Goal: Task Accomplishment & Management: Use online tool/utility

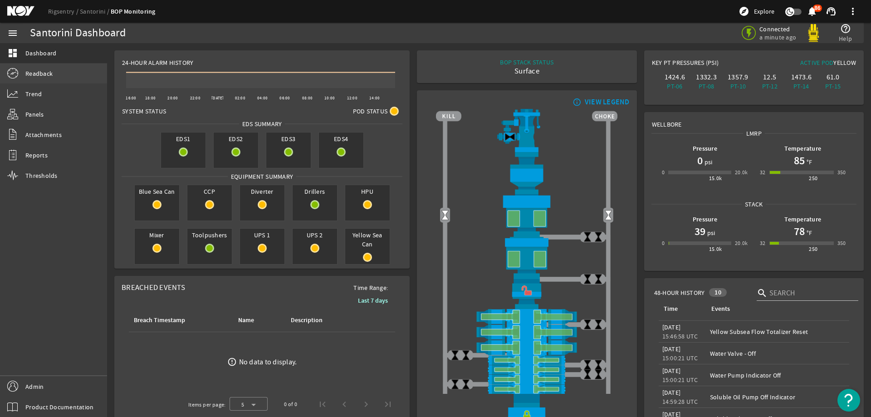
click at [39, 72] on span "Readback" at bounding box center [38, 73] width 27 height 9
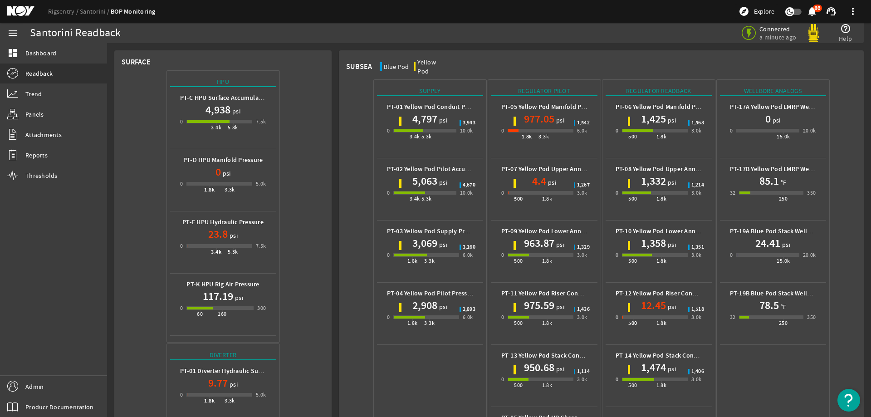
click at [17, 11] on mat-icon at bounding box center [27, 11] width 41 height 11
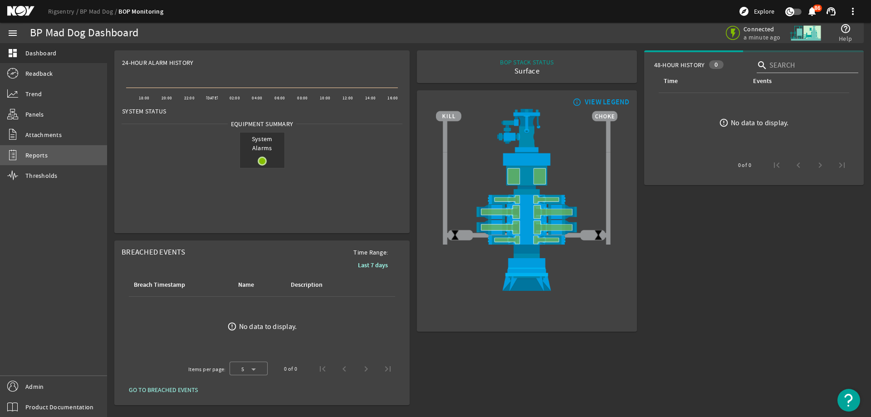
click at [43, 157] on span "Reports" at bounding box center [36, 155] width 22 height 9
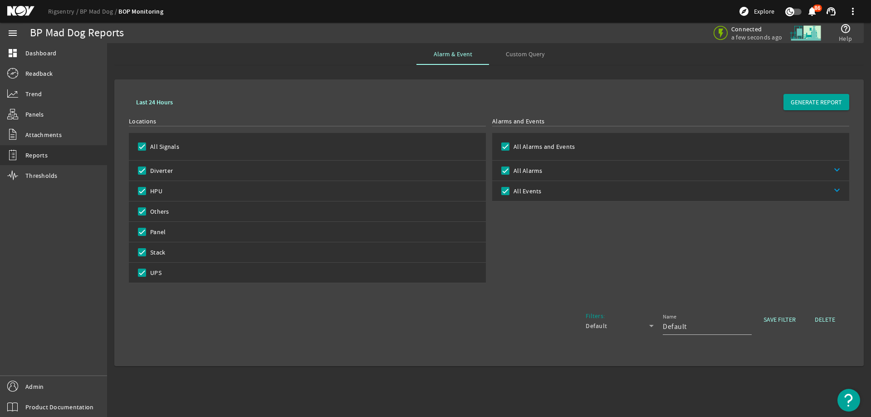
click at [529, 55] on span "Custom Query" at bounding box center [525, 54] width 39 height 6
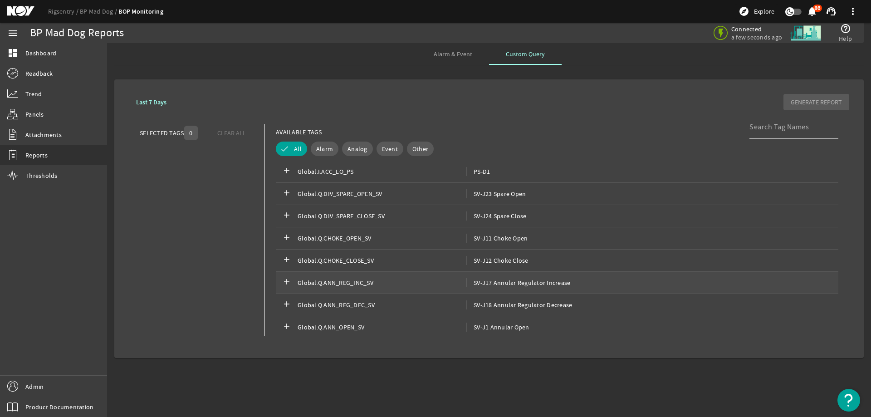
scroll to position [2767, 0]
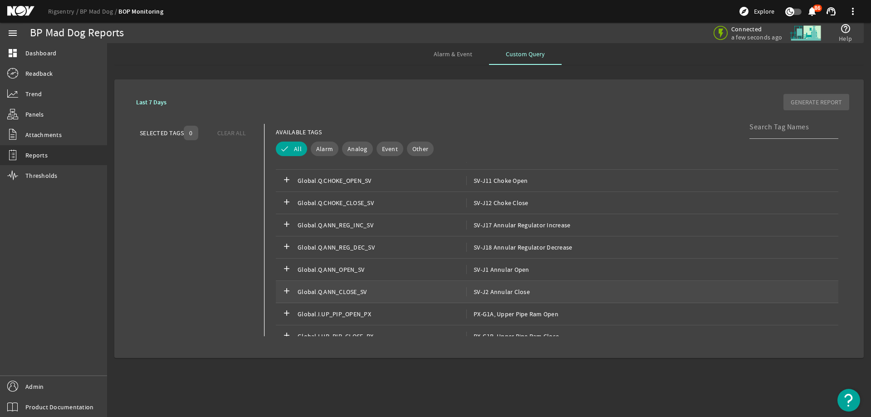
click at [286, 293] on mat-icon "add" at bounding box center [286, 291] width 11 height 11
click at [153, 100] on b "Last 7 Days" at bounding box center [151, 102] width 30 height 9
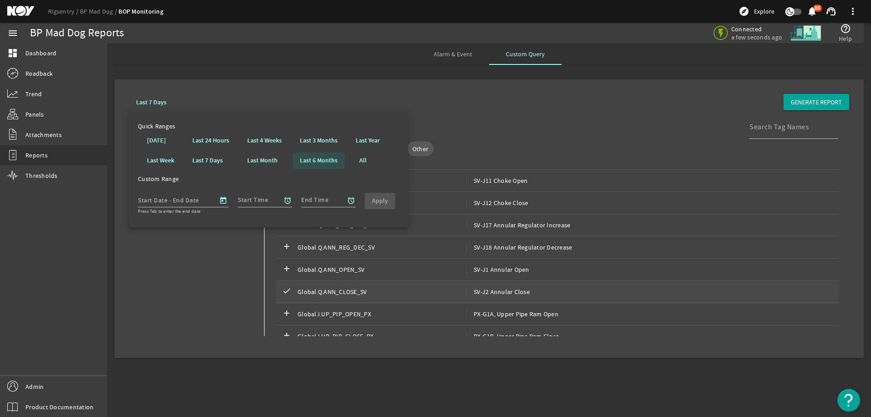
click at [326, 164] on b "Last 6 Months" at bounding box center [319, 160] width 38 height 9
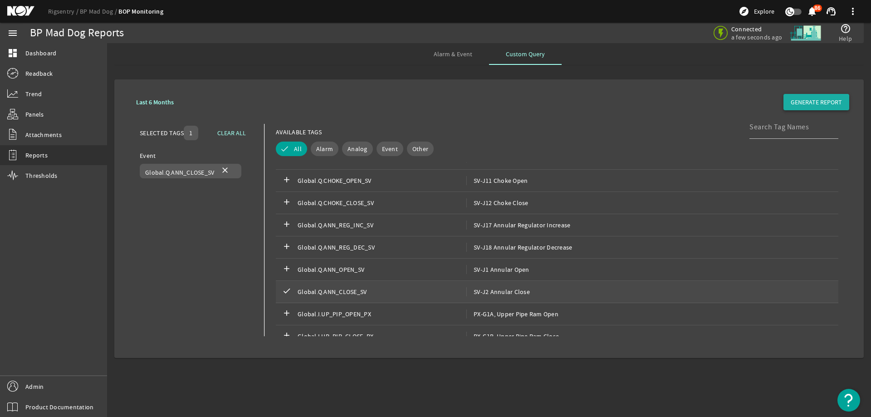
click at [806, 103] on span "GENERATE REPORT" at bounding box center [816, 102] width 51 height 9
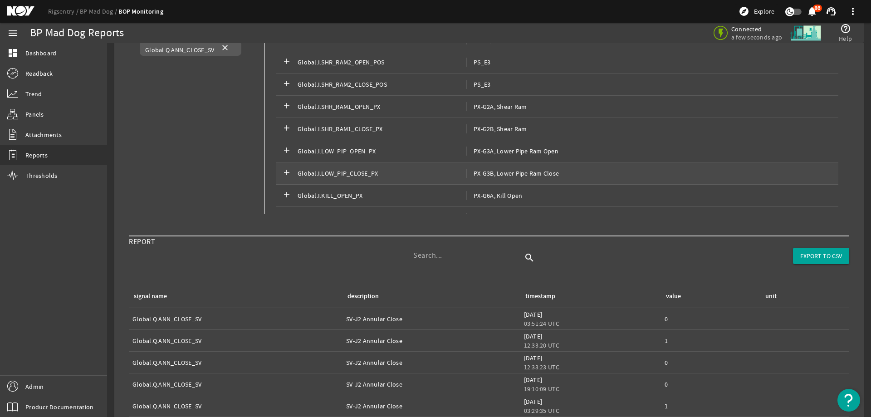
scroll to position [108, 0]
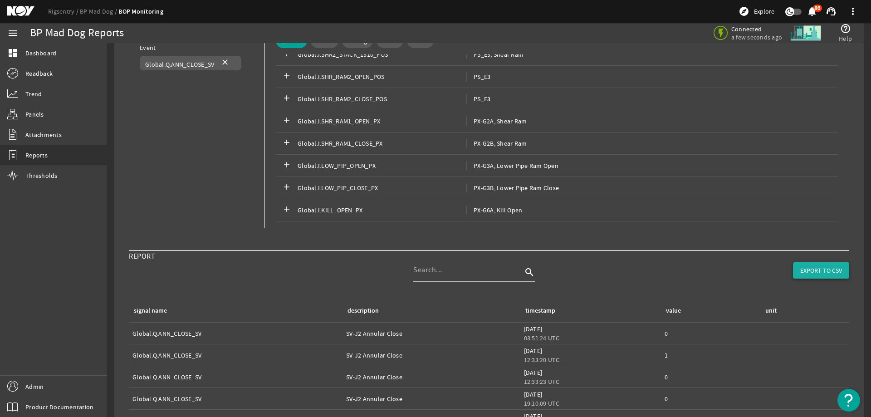
click at [825, 268] on span "EXPORT TO CSV" at bounding box center [821, 270] width 42 height 9
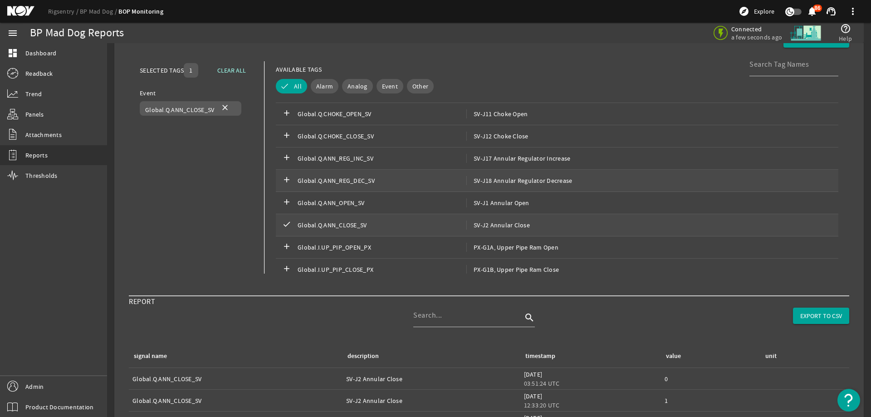
scroll to position [0, 0]
